Goal: Information Seeking & Learning: Find specific fact

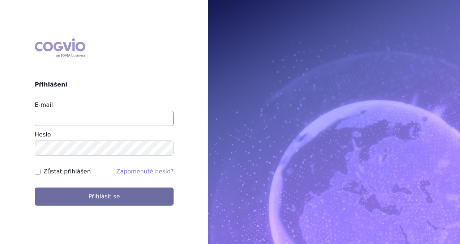
click at [83, 116] on input "E-mail" at bounding box center [104, 118] width 139 height 15
type input "[PERSON_NAME][EMAIL_ADDRESS][DOMAIN_NAME]"
click at [35, 187] on button "Přihlásit se" at bounding box center [104, 196] width 139 height 18
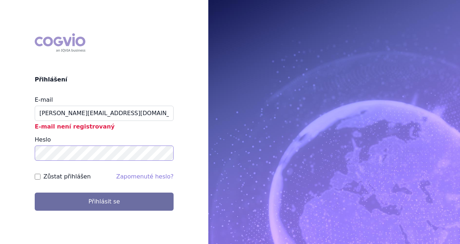
click at [35, 192] on button "Přihlásit se" at bounding box center [104, 201] width 139 height 18
click at [40, 112] on input "lucie.x.tunova@gsk.com" at bounding box center [104, 113] width 139 height 15
type input "lucie.x.tumova@gsk.com"
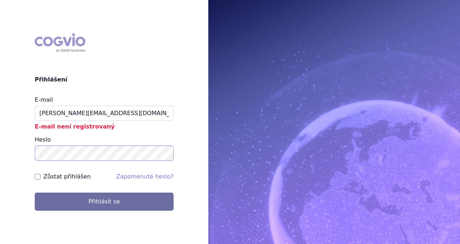
click at [35, 192] on button "Přihlásit se" at bounding box center [104, 201] width 139 height 18
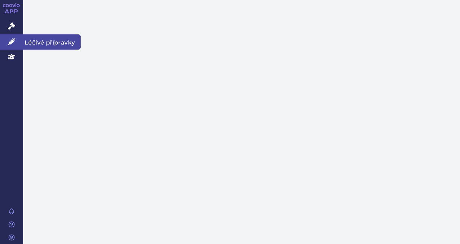
click at [11, 41] on icon at bounding box center [11, 41] width 7 height 7
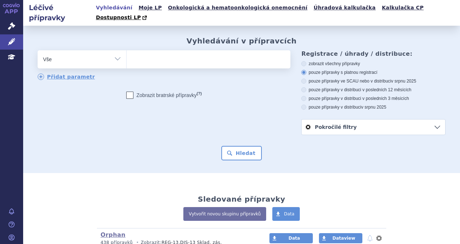
drag, startPoint x: 146, startPoint y: 54, endPoint x: 151, endPoint y: 45, distance: 10.2
click at [147, 51] on ul at bounding box center [208, 57] width 162 height 15
click at [127, 51] on select at bounding box center [126, 59] width 0 height 18
type input "ha"
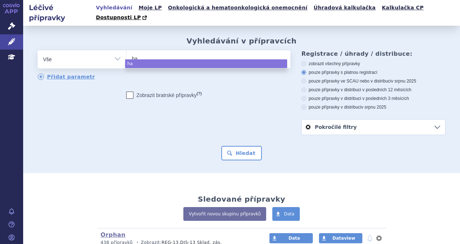
type input "hav"
type input "havr"
type input "havri"
type input "havrix"
select select "havrix"
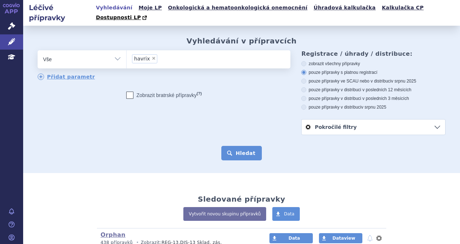
click at [225, 146] on button "Hledat" at bounding box center [241, 153] width 41 height 14
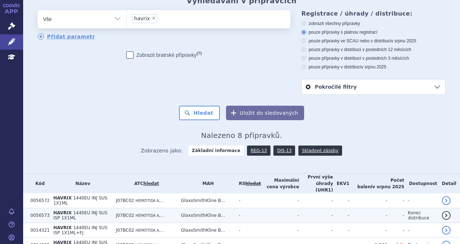
scroll to position [119, 0]
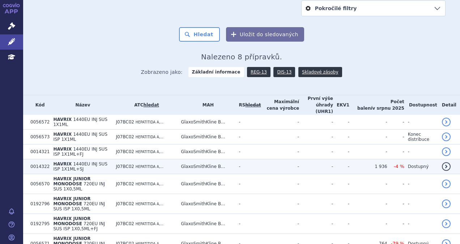
click at [89, 161] on span "1440EU INJ SUS ISP 1X1ML+SJ" at bounding box center [80, 166] width 54 height 10
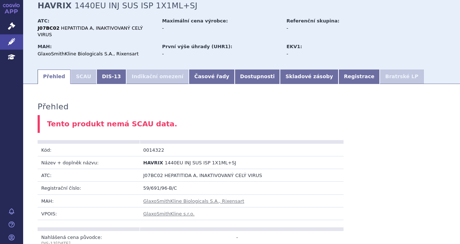
scroll to position [37, 0]
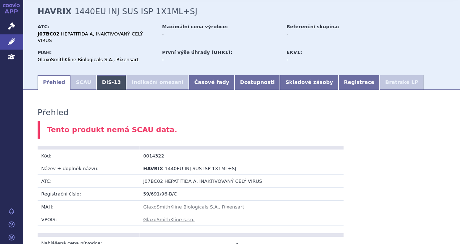
drag, startPoint x: 100, startPoint y: 62, endPoint x: 132, endPoint y: 62, distance: 31.8
click at [100, 75] on link "DIS-13" at bounding box center [112, 82] width 30 height 14
